Goal: Task Accomplishment & Management: Manage account settings

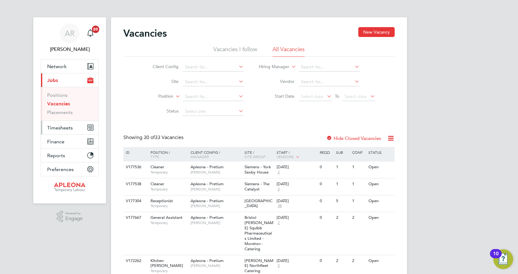
click at [58, 127] on span "Timesheets" at bounding box center [60, 128] width 26 height 6
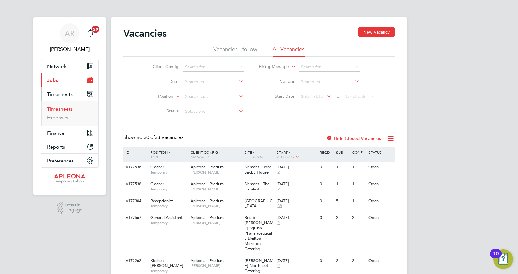
click at [65, 111] on link "Timesheets" at bounding box center [60, 109] width 26 height 6
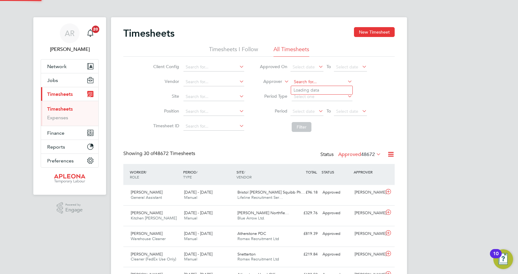
click at [304, 79] on input at bounding box center [322, 82] width 61 height 9
click at [307, 90] on li "[PERSON_NAME]" at bounding box center [329, 90] width 76 height 8
type input "[PERSON_NAME]"
click at [298, 127] on button "Filter" at bounding box center [302, 127] width 20 height 10
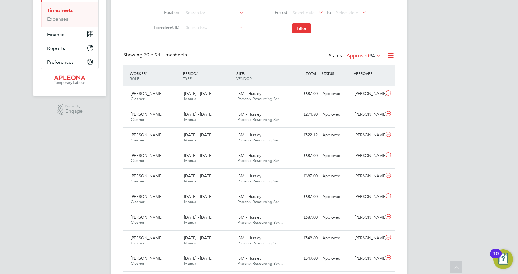
click at [375, 54] on icon at bounding box center [375, 55] width 0 height 9
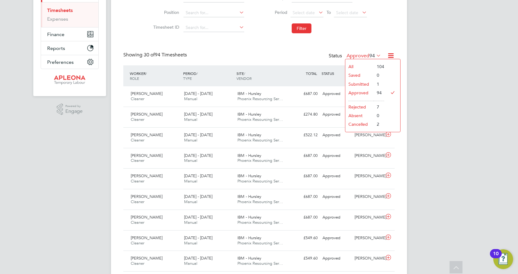
click at [354, 84] on li "Submitted" at bounding box center [359, 84] width 28 height 9
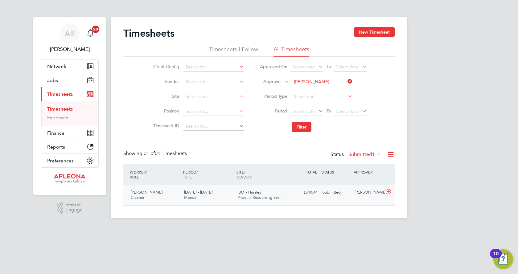
click at [387, 191] on icon at bounding box center [388, 191] width 8 height 5
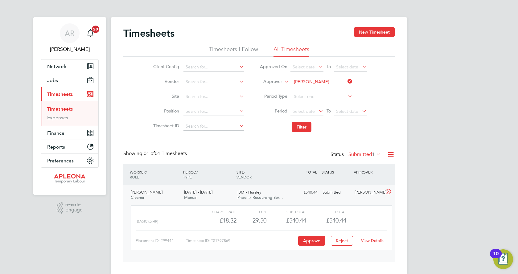
click at [370, 240] on link "View Details" at bounding box center [372, 240] width 23 height 5
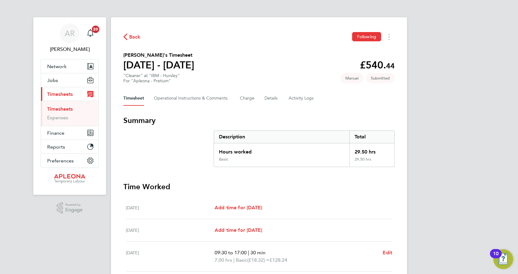
click at [504, 87] on div "AR Angie Robison Notifications 20 Applications: Network Sites Workers Jobs Posi…" at bounding box center [259, 219] width 518 height 438
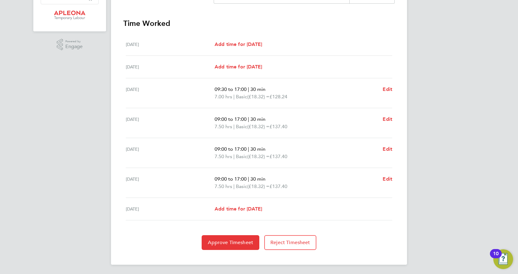
scroll to position [164, 0]
click at [233, 238] on button "Approve Timesheet" at bounding box center [231, 242] width 58 height 15
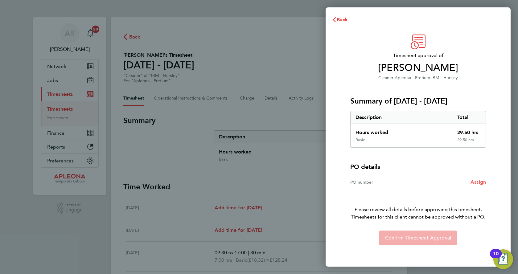
click at [477, 183] on span "Assign" at bounding box center [478, 182] width 15 height 6
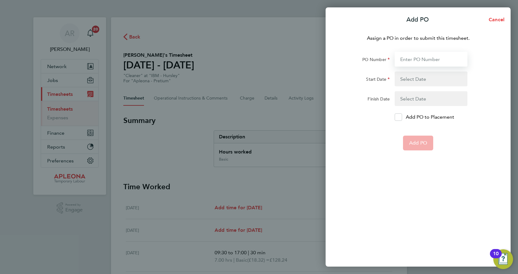
click at [446, 59] on input "PO Number" at bounding box center [431, 59] width 73 height 15
type input "2513749"
type input "26 Jul 25"
type input "01 Aug 25"
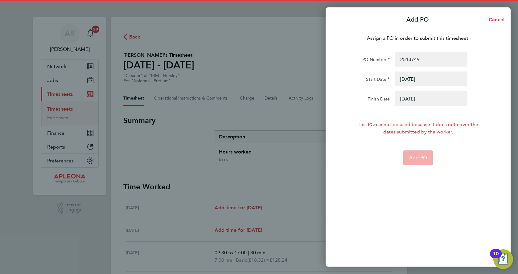
click at [423, 79] on button "button" at bounding box center [431, 79] width 73 height 15
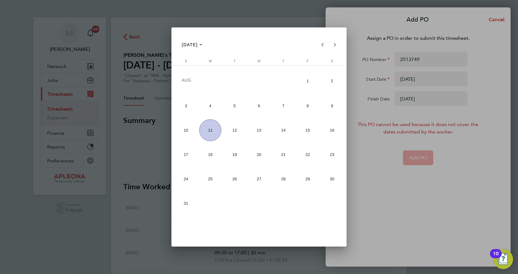
click at [334, 79] on span "2" at bounding box center [332, 80] width 22 height 23
type input "02 Aug 25"
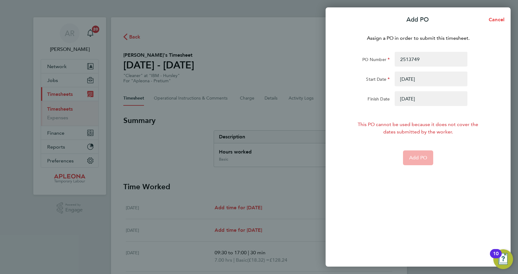
click at [407, 97] on button "button" at bounding box center [431, 98] width 73 height 15
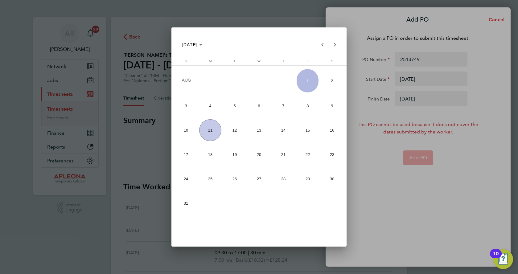
click at [311, 101] on span "8" at bounding box center [308, 106] width 22 height 22
type input "08 Aug 25"
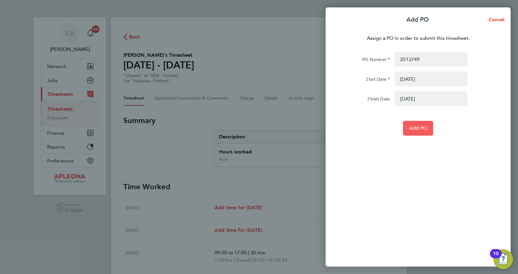
click at [420, 129] on span "Add PO" at bounding box center [418, 128] width 18 height 6
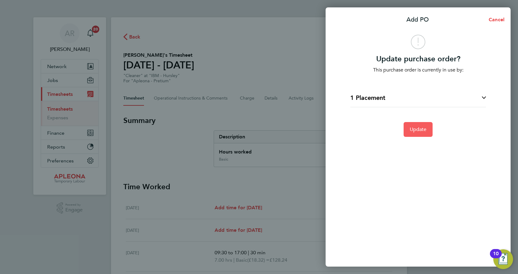
click at [420, 129] on span "Update" at bounding box center [418, 129] width 17 height 6
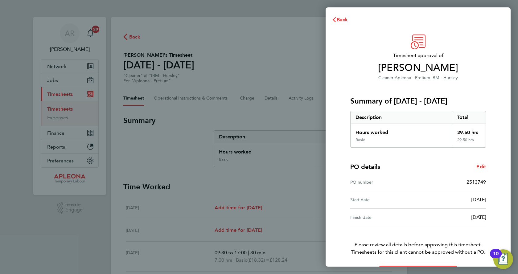
click at [432, 266] on button "Confirm Timesheet Approval" at bounding box center [418, 273] width 78 height 15
